Goal: Transaction & Acquisition: Purchase product/service

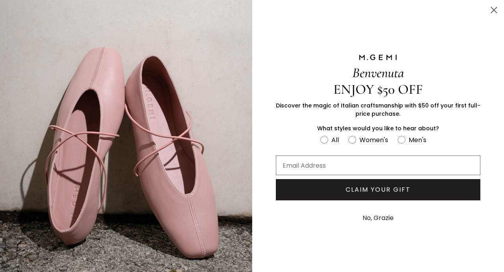
scroll to position [148, 0]
type input "[EMAIL_ADDRESS][DOMAIN_NAME]"
drag, startPoint x: 342, startPoint y: 194, endPoint x: 241, endPoint y: 209, distance: 102.3
click at [241, 209] on div "Benvenuta ENJOY $50 OFF Discover the magic of Italian craftsmanship with $50 of…" at bounding box center [252, 141] width 504 height 282
click at [494, 9] on circle "Close dialog" at bounding box center [493, 10] width 13 height 13
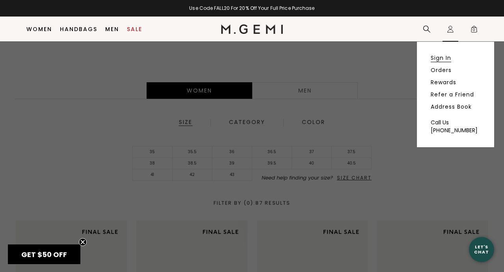
click at [445, 57] on link "Sign In" at bounding box center [441, 57] width 20 height 7
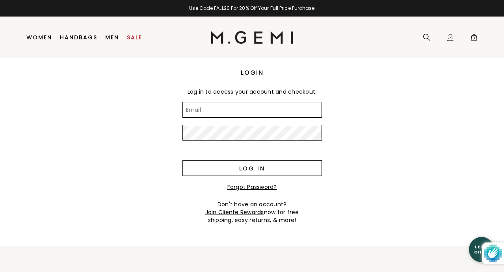
type input "astawowy@yahoo.com"
click at [237, 170] on input "Log in" at bounding box center [251, 168] width 139 height 16
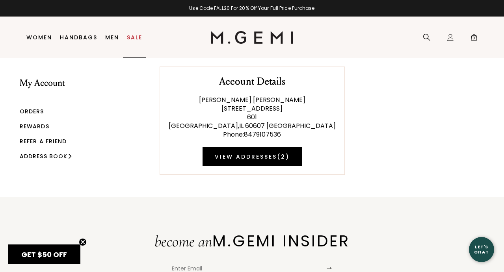
click at [134, 38] on link "Sale" at bounding box center [134, 37] width 15 height 6
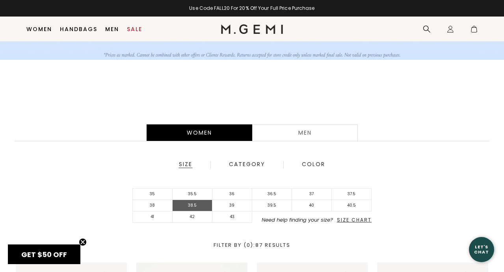
scroll to position [106, 0]
click at [195, 203] on li "38.5" at bounding box center [193, 205] width 40 height 11
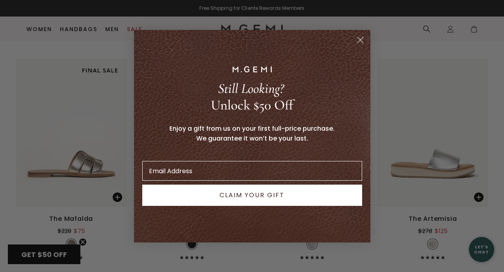
scroll to position [1818, 0]
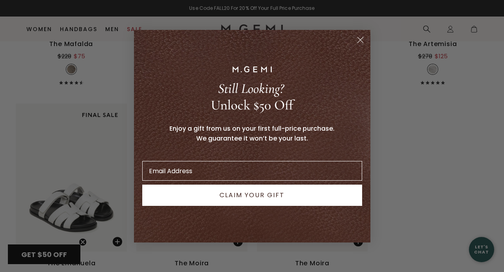
click at [361, 41] on icon "Close dialog" at bounding box center [360, 40] width 6 height 6
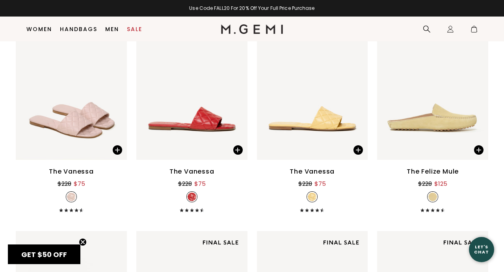
scroll to position [357, 0]
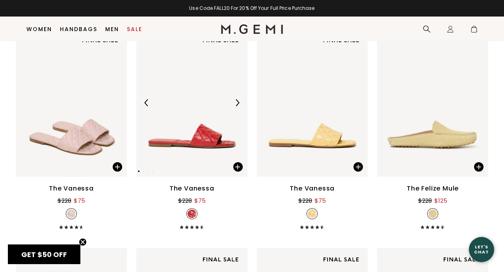
click at [197, 141] on img at bounding box center [191, 103] width 111 height 148
click at [205, 143] on img at bounding box center [191, 103] width 111 height 148
click at [207, 189] on div "The Vanessa" at bounding box center [191, 188] width 45 height 9
click at [203, 147] on img at bounding box center [191, 103] width 111 height 148
click at [234, 106] on img at bounding box center [237, 102] width 7 height 7
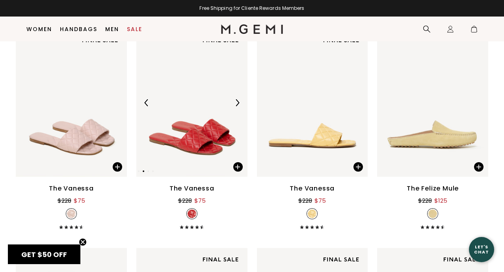
click at [236, 103] on img at bounding box center [237, 102] width 7 height 7
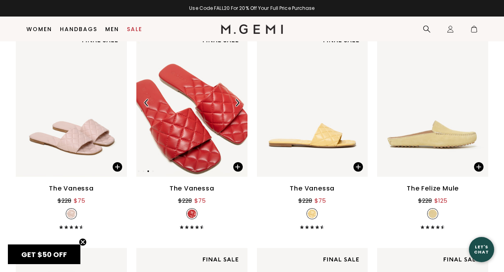
click at [236, 103] on img at bounding box center [237, 102] width 7 height 7
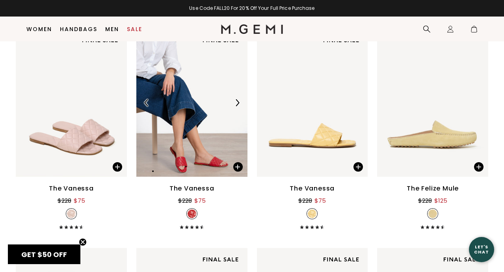
click at [236, 103] on img at bounding box center [237, 102] width 7 height 7
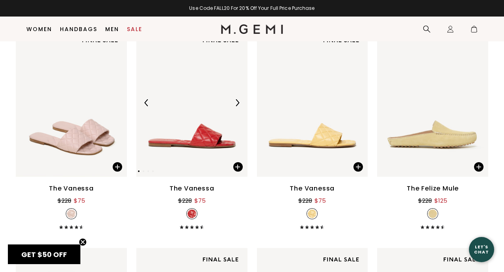
click at [236, 102] on img at bounding box center [237, 102] width 7 height 7
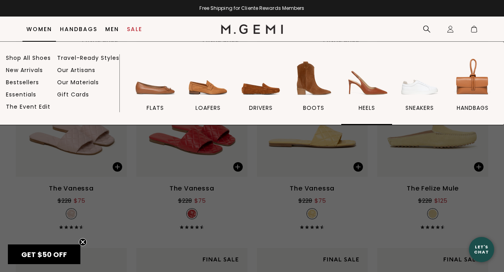
click at [371, 87] on img at bounding box center [367, 78] width 44 height 44
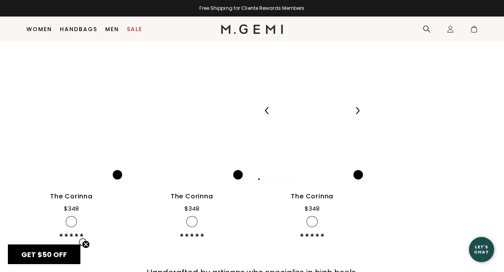
scroll to position [2091, 0]
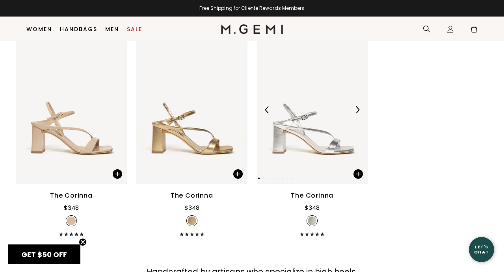
click at [358, 113] on img at bounding box center [357, 109] width 7 height 7
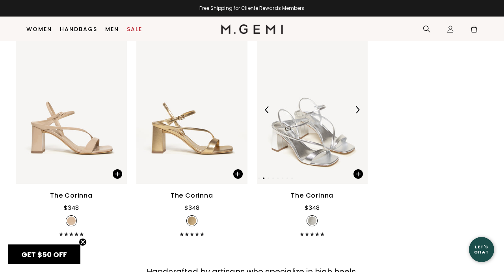
click at [358, 113] on img at bounding box center [357, 109] width 7 height 7
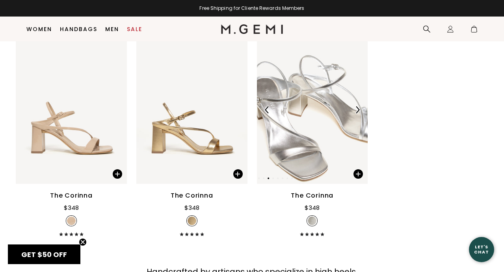
click at [358, 113] on img at bounding box center [357, 109] width 7 height 7
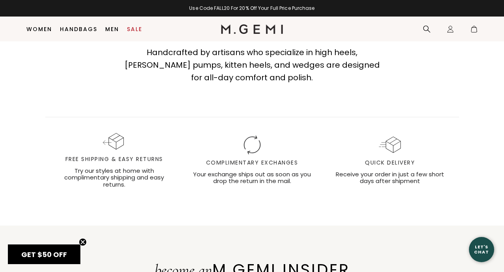
scroll to position [2311, 0]
